Goal: Task Accomplishment & Management: Complete application form

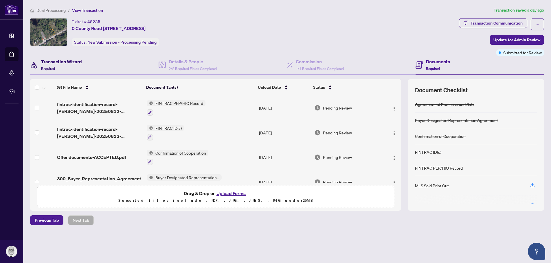
click at [45, 61] on h4 "Transaction Wizard" at bounding box center [61, 61] width 41 height 7
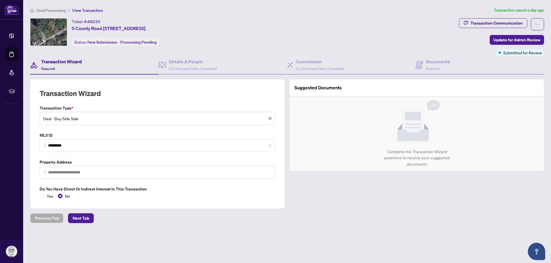
type input "**********"
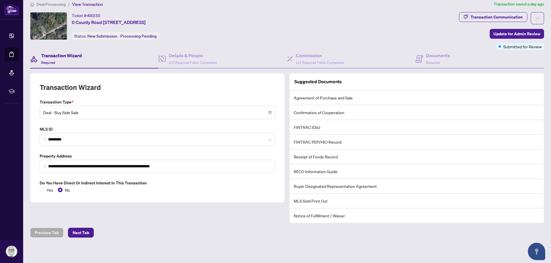
scroll to position [8, 0]
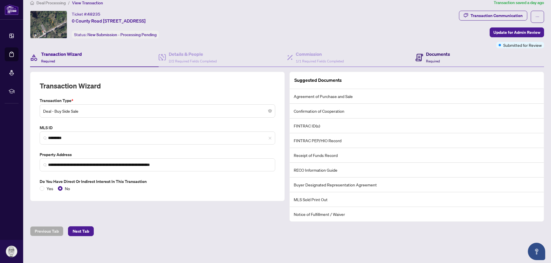
click at [426, 54] on h4 "Documents" at bounding box center [438, 54] width 24 height 7
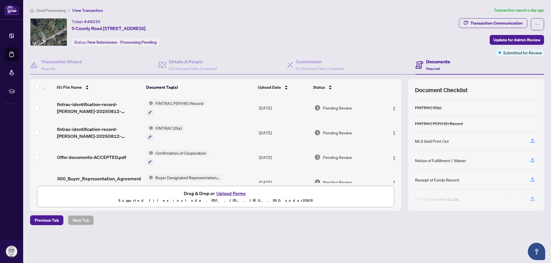
scroll to position [52, 0]
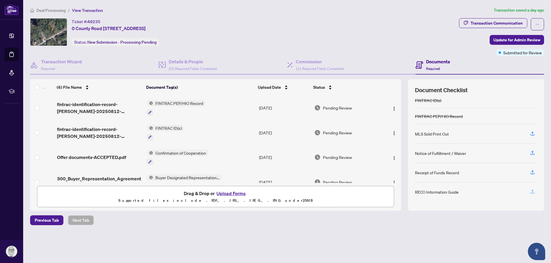
click at [531, 190] on icon "button" at bounding box center [532, 191] width 5 height 5
click at [531, 192] on icon "button" at bounding box center [532, 191] width 5 height 5
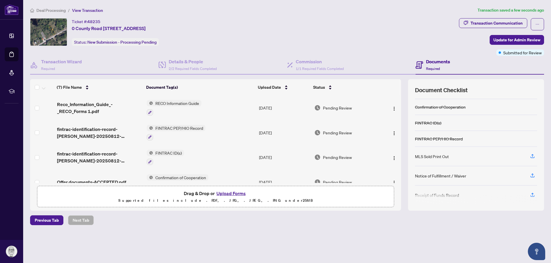
scroll to position [48, 0]
click at [532, 174] on icon "button" at bounding box center [532, 175] width 2 height 3
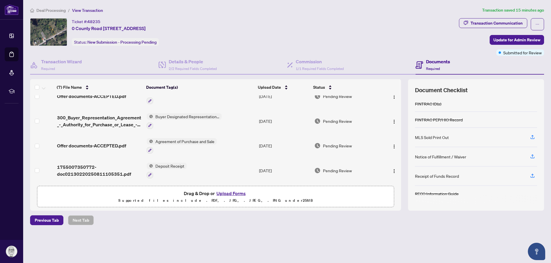
scroll to position [87, 0]
click at [530, 175] on icon "button" at bounding box center [532, 175] width 5 height 5
click at [534, 175] on icon "button" at bounding box center [532, 175] width 5 height 5
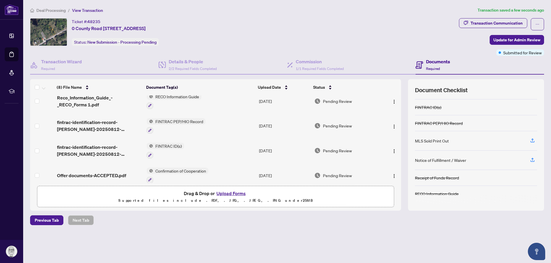
scroll to position [0, 0]
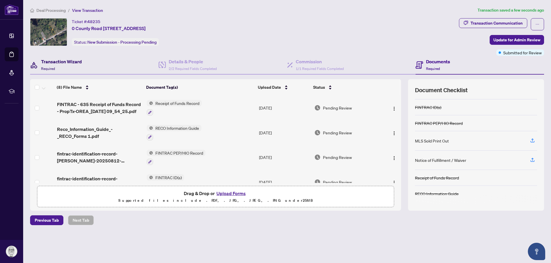
click at [32, 65] on icon at bounding box center [34, 65] width 8 height 8
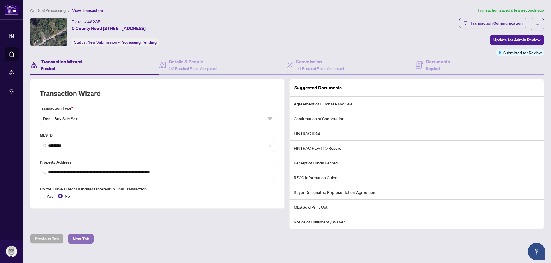
click at [84, 241] on span "Next Tab" at bounding box center [81, 238] width 16 height 9
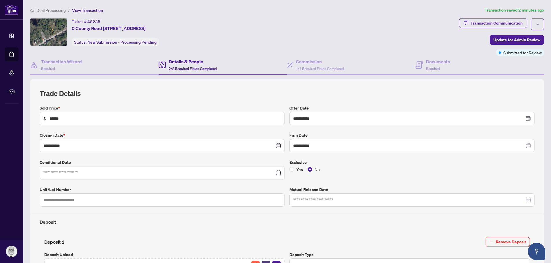
click at [190, 61] on h4 "Details & People" at bounding box center [193, 61] width 48 height 7
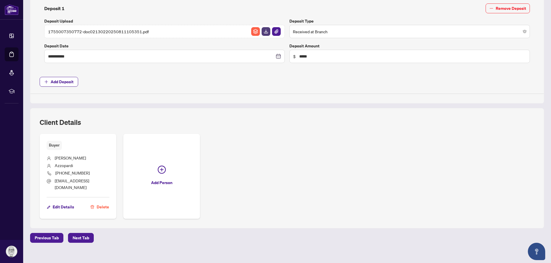
scroll to position [235, 0]
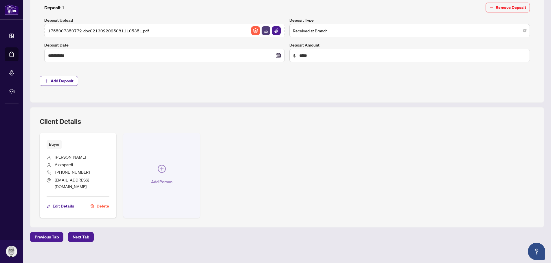
click at [159, 165] on icon "plus-circle" at bounding box center [162, 169] width 8 height 8
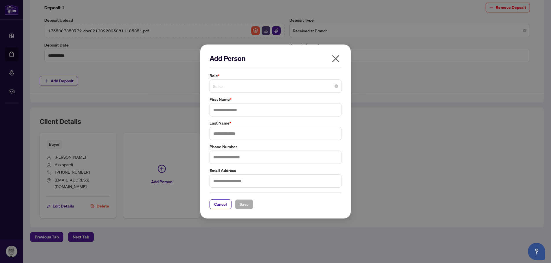
click at [229, 86] on span "Seller" at bounding box center [275, 86] width 125 height 11
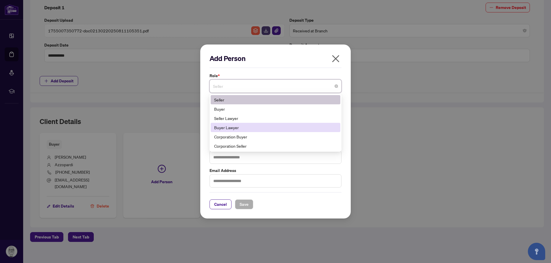
click at [233, 126] on div "Buyer Lawyer" at bounding box center [275, 127] width 123 height 6
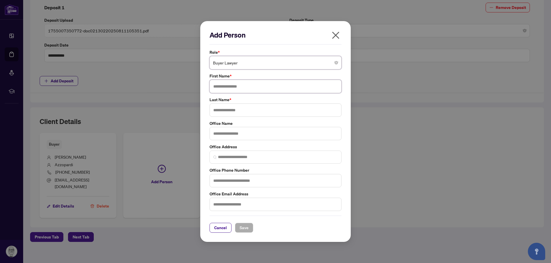
click at [227, 88] on input "text" at bounding box center [276, 86] width 132 height 13
click at [228, 133] on input "text" at bounding box center [276, 133] width 132 height 13
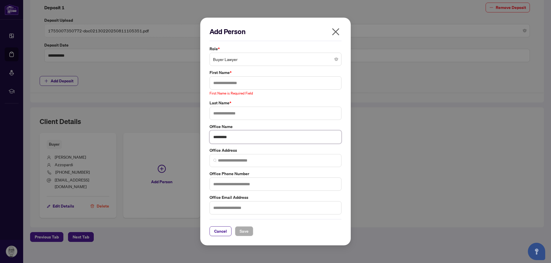
type input "*********"
click at [221, 207] on input "text" at bounding box center [276, 207] width 132 height 13
click at [219, 83] on input "text" at bounding box center [276, 82] width 132 height 13
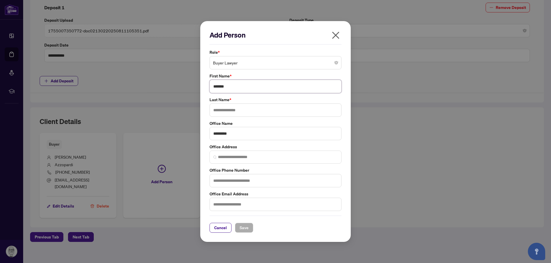
type input "*******"
click at [237, 110] on input "text" at bounding box center [276, 110] width 132 height 13
type input "********"
click at [225, 202] on input "text" at bounding box center [276, 204] width 132 height 13
type input "**********"
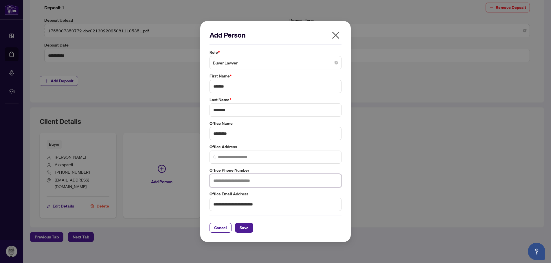
click at [218, 177] on input "text" at bounding box center [276, 180] width 132 height 13
type input "*"
type input "**********"
click at [243, 227] on span "Save" at bounding box center [244, 227] width 9 height 9
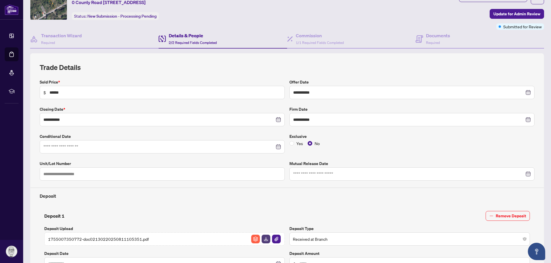
scroll to position [0, 0]
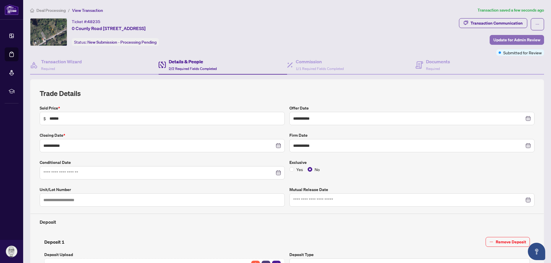
click at [516, 40] on span "Update for Admin Review" at bounding box center [516, 39] width 47 height 9
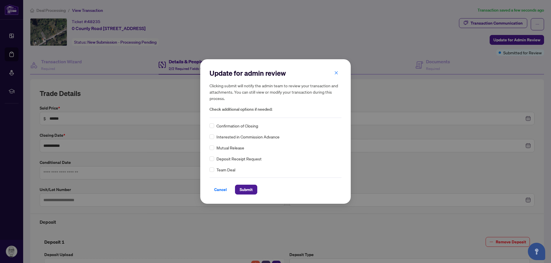
drag, startPoint x: 246, startPoint y: 188, endPoint x: 370, endPoint y: 154, distance: 128.5
click at [247, 188] on span "Submit" at bounding box center [246, 189] width 13 height 9
